Goal: Information Seeking & Learning: Learn about a topic

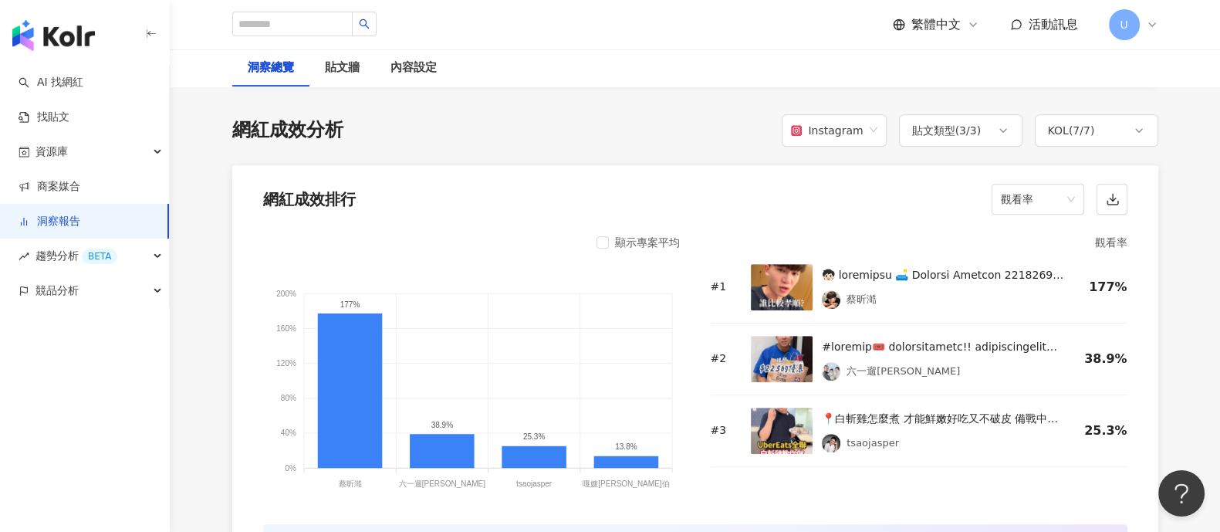
click at [80, 222] on link "洞察報告" at bounding box center [50, 221] width 62 height 15
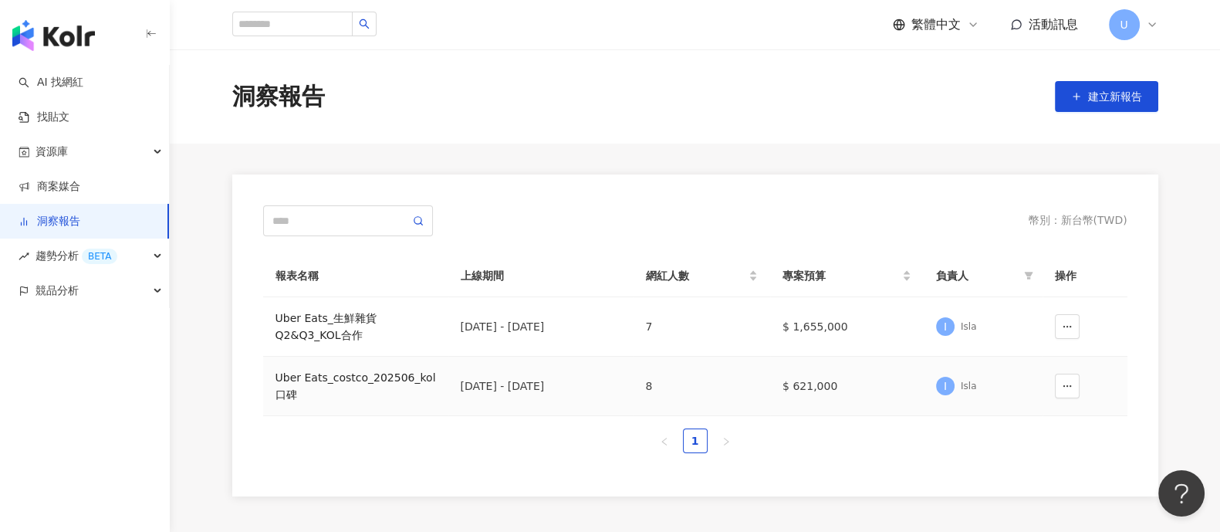
click at [312, 382] on div "Uber Eats_costco_202506_kol口碑" at bounding box center [356, 386] width 161 height 34
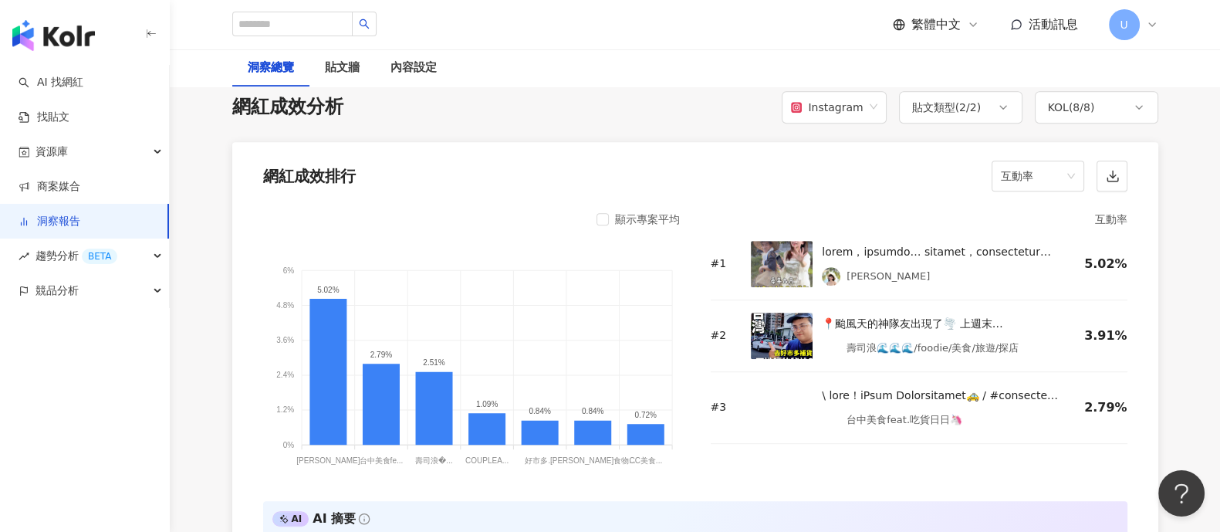
scroll to position [1158, 0]
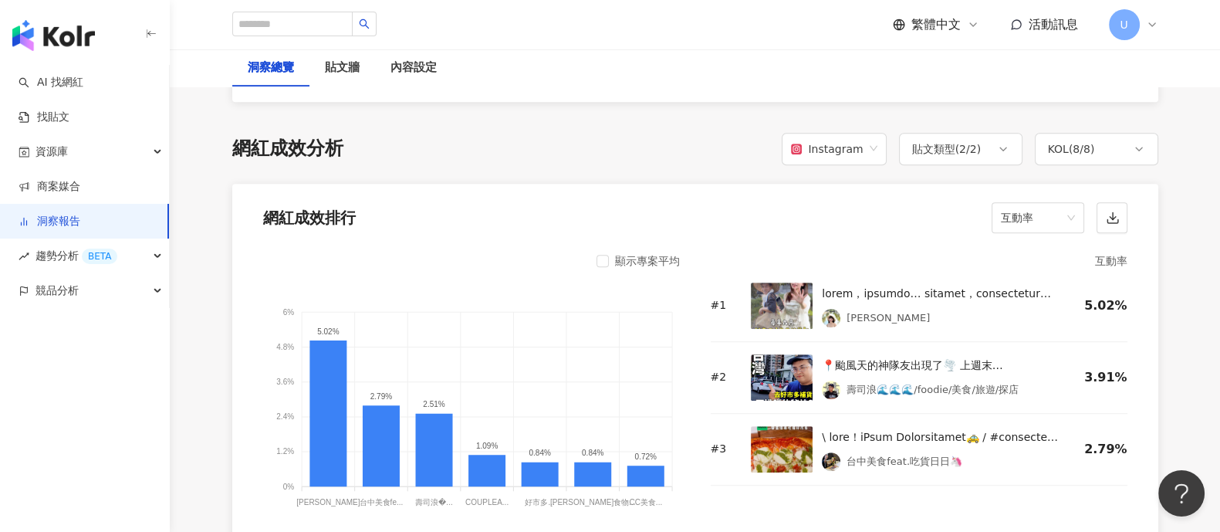
click at [573, 216] on div "網紅成效排行 互動率" at bounding box center [695, 213] width 926 height 59
click at [1009, 223] on span "互動率" at bounding box center [1038, 217] width 74 height 29
click at [1042, 387] on div "觀看率" at bounding box center [1037, 382] width 68 height 17
